Goal: Information Seeking & Learning: Check status

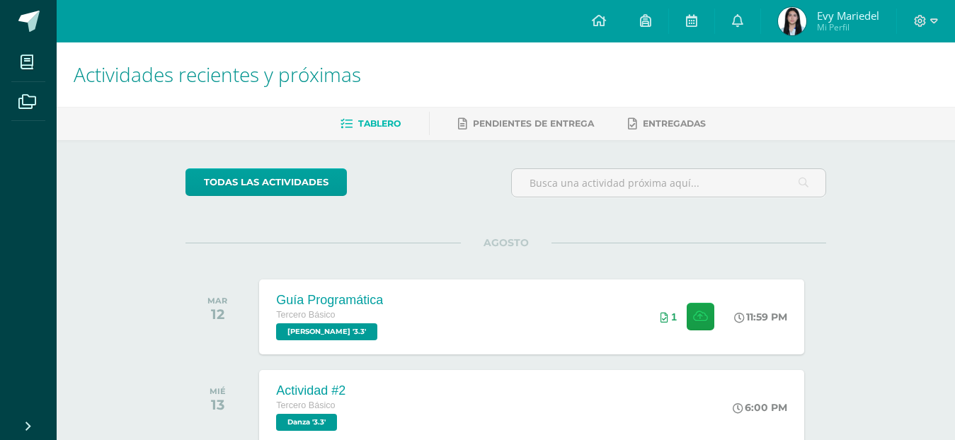
click at [832, 19] on span "Evy Mariedel" at bounding box center [848, 15] width 62 height 14
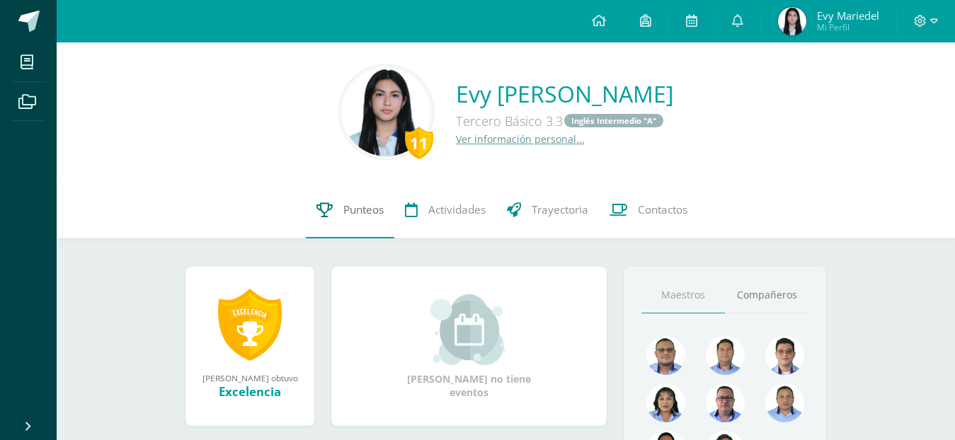
click at [368, 219] on link "Punteos" at bounding box center [350, 210] width 89 height 57
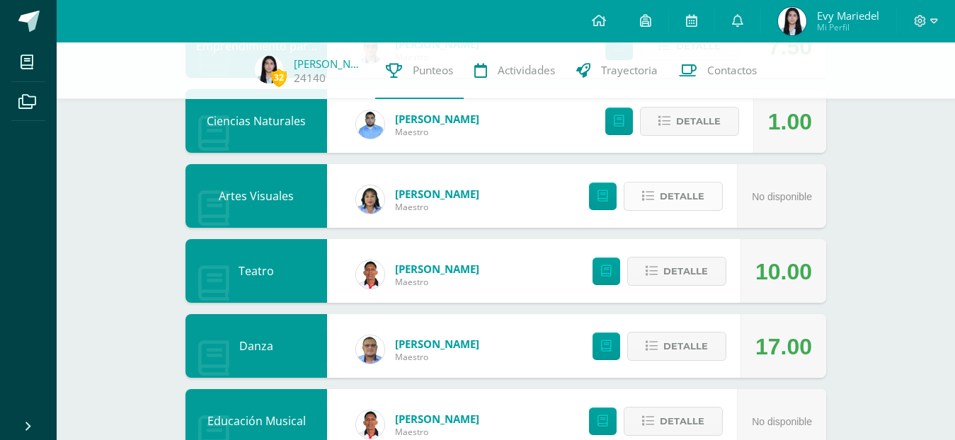
scroll to position [363, 0]
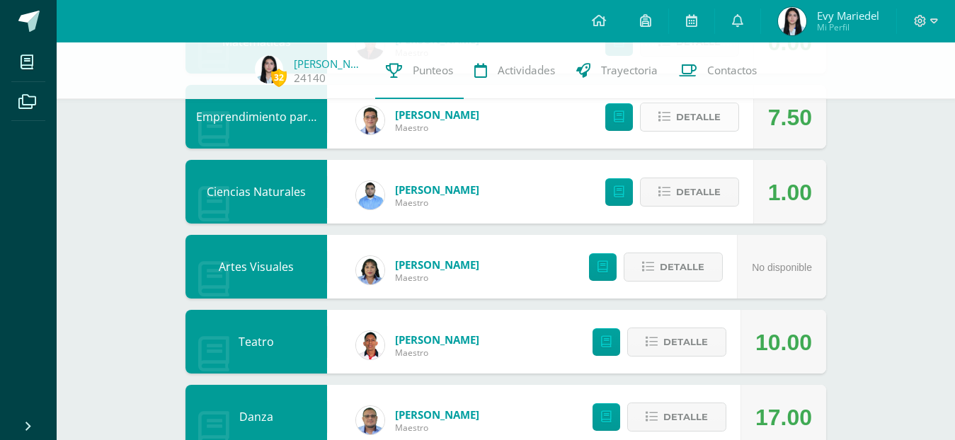
click at [695, 120] on span "Detalle" at bounding box center [698, 117] width 45 height 26
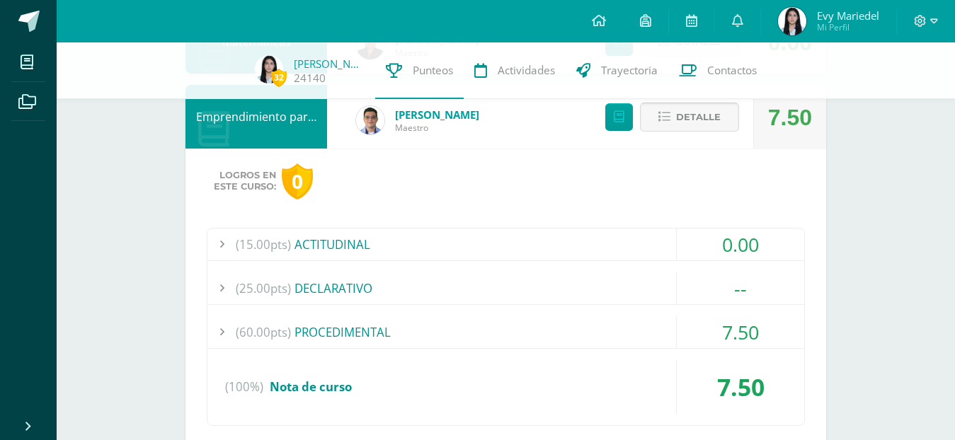
click at [695, 120] on span "Detalle" at bounding box center [698, 117] width 45 height 26
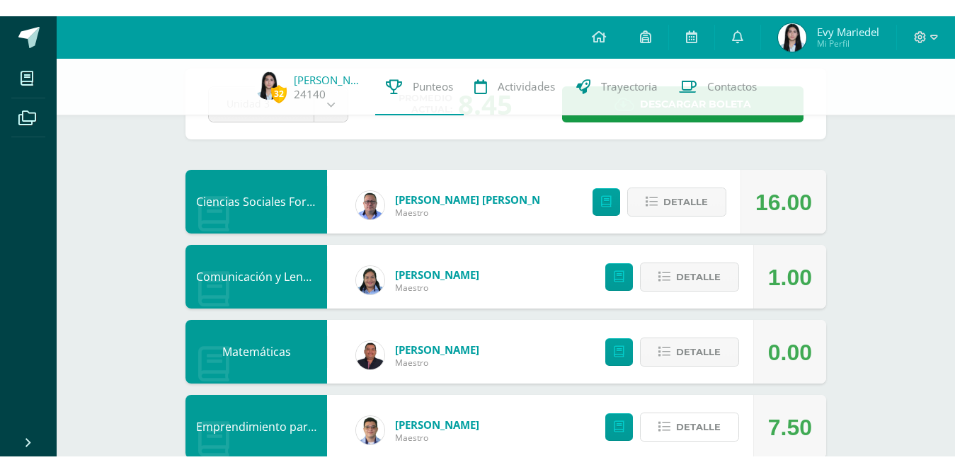
scroll to position [0, 0]
